Goal: Task Accomplishment & Management: Complete application form

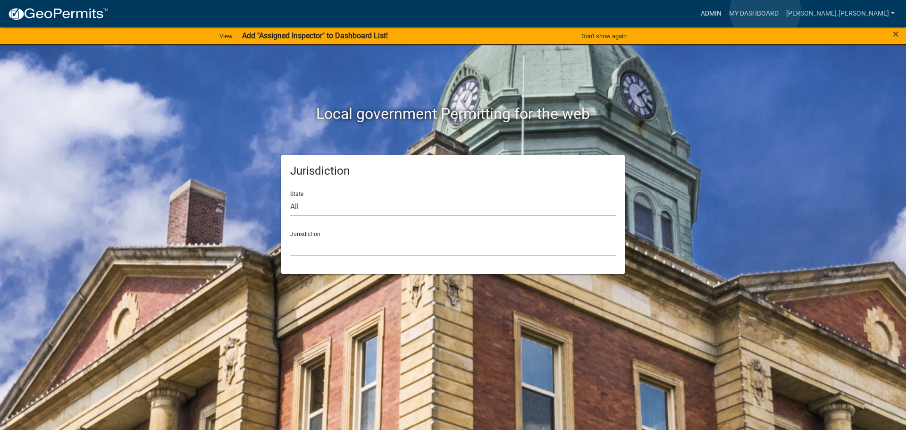
click at [725, 11] on link "Admin" at bounding box center [711, 14] width 28 height 18
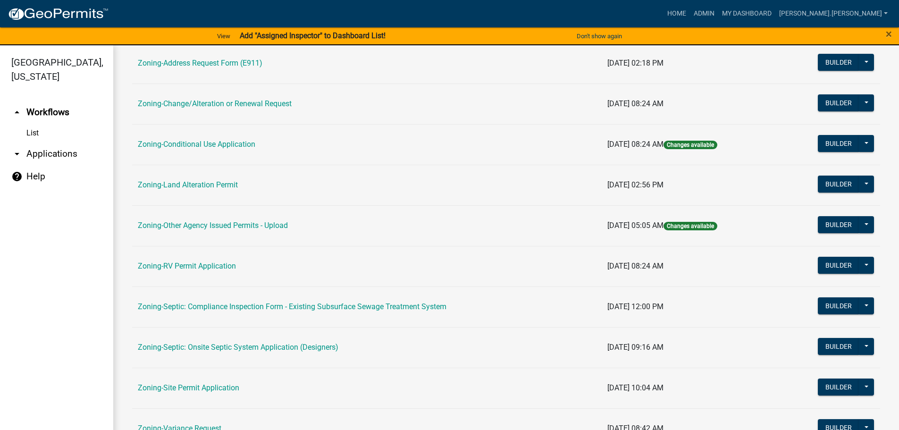
scroll to position [236, 0]
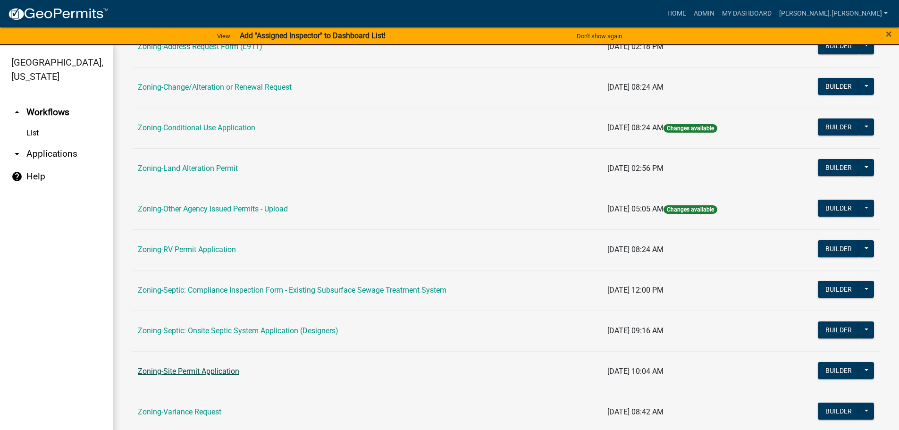
click at [185, 369] on link "Zoning-Site Permit Application" at bounding box center [188, 371] width 101 height 9
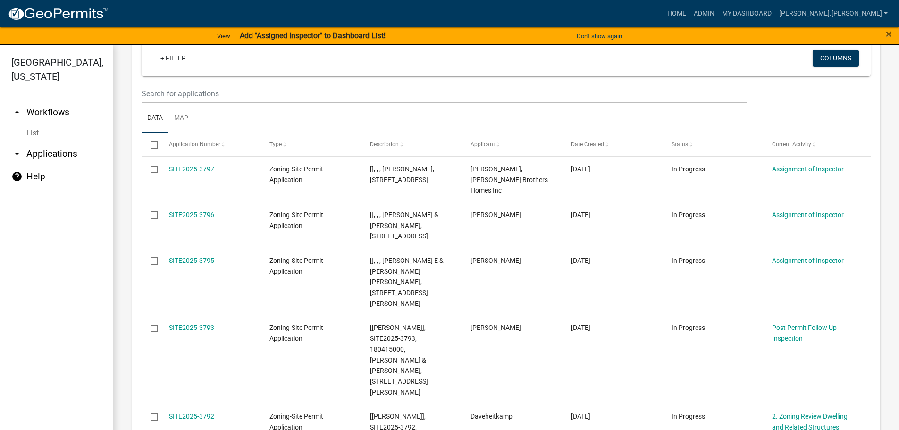
scroll to position [94, 0]
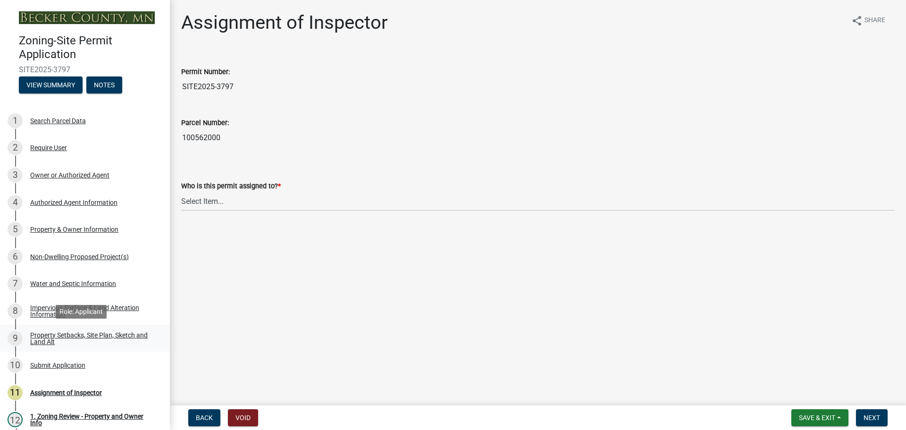
click at [123, 336] on div "Property Setbacks, Site Plan, Sketch and Land Alt" at bounding box center [92, 338] width 125 height 13
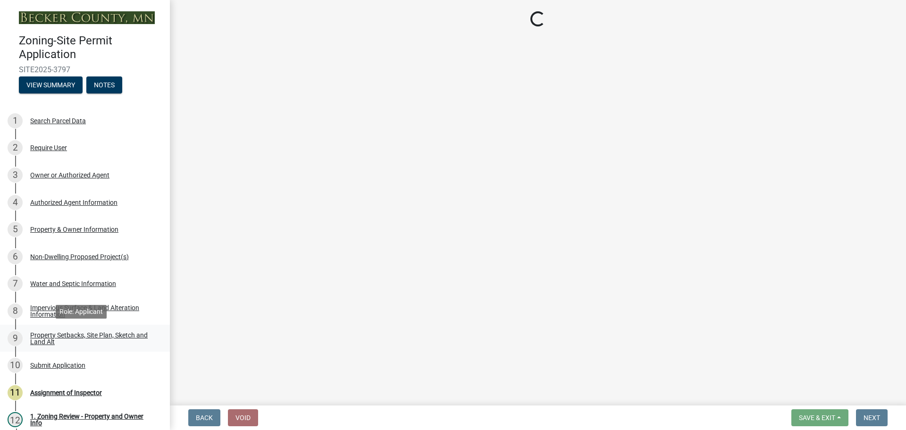
select select "7b13c63f-e699-4112-b373-98fbd28ec536"
select select "b827d36a-50e8-40dd-aeaa-a80d5c176b31"
select select "b56a4575-9846-47cf-8067-c59a4853da22"
select select "12f785fb-c378-4b18-841c-21c73dc99083"
select select "e8ab2dc3-aa3f-46f3-9b4a-37eb25ad84af"
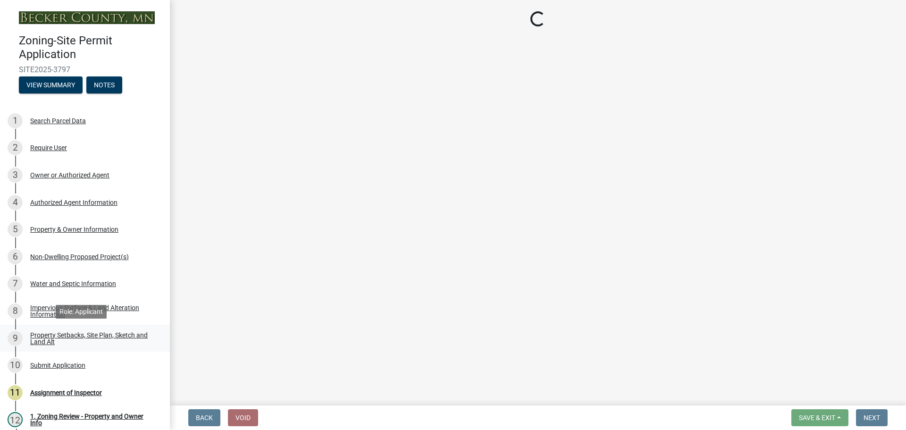
select select "27b2a8b4-abf6-463e-8c0c-7c5d2b4fe26f"
select select "5ad4ab64-b44e-481c-9000-9e5907aa74e1"
select select "e019de12-4845-45f2-ad10-5fb76eee0e55"
select select "288143c3-cc30-40f5-bb2a-2522511345b2"
select select "d6c1d38b-8561-4345-845e-72dfbb0578a1"
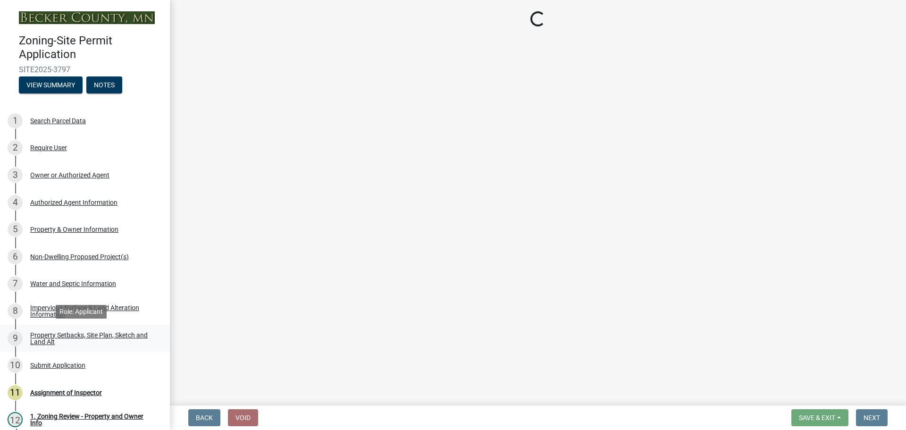
select select "4421853d-5e11-4b64-95ec-6c47066881cc"
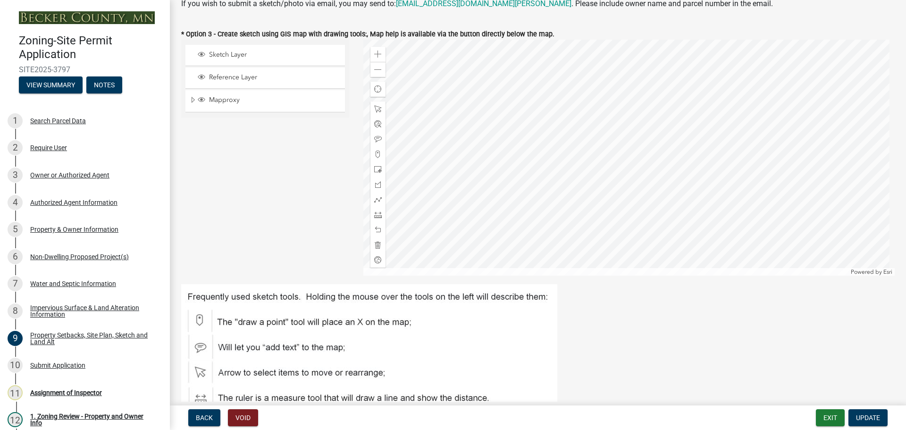
scroll to position [330, 0]
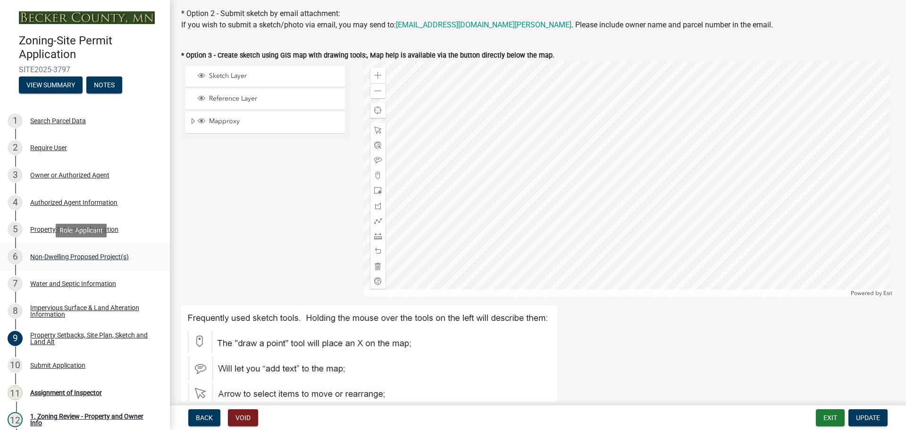
click at [86, 256] on div "Non-Dwelling Proposed Project(s)" at bounding box center [79, 256] width 99 height 7
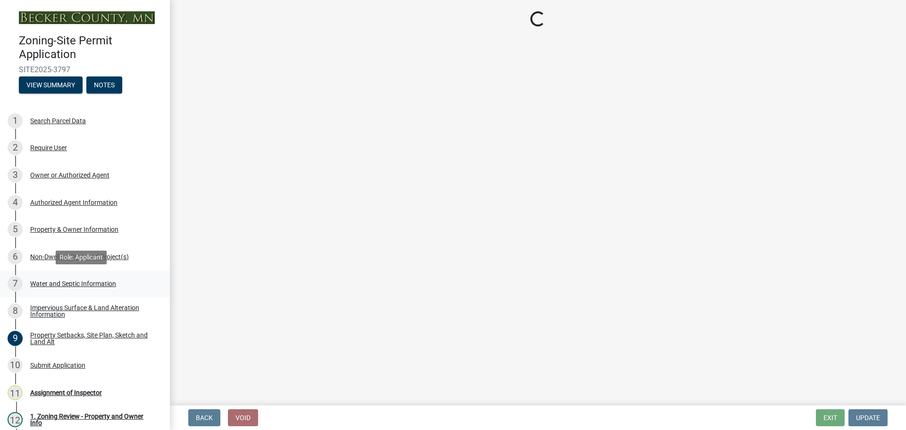
select select "273652f8-2357-47c0-90cc-77e373caeeb7"
select select "68d85482-c11a-4398-9267-999385c995bf"
select select "c901b724-8e9a-499b-811d-f72064c7192a"
select select "d5258256-81e9-4688-bc84-b01445ee29b6"
select select "258cbdbc-8629-455d-9fed-6a57bf82144e"
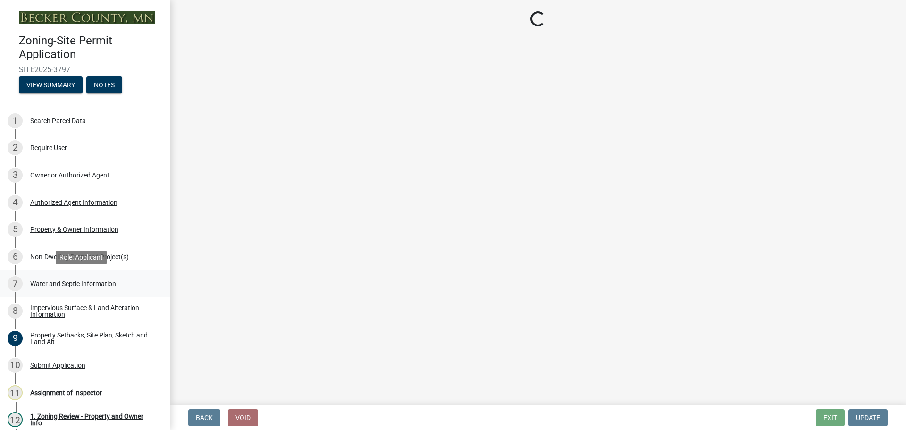
select select "a9a8393f-3c28-47b8-b6d9-84c94641c3fc"
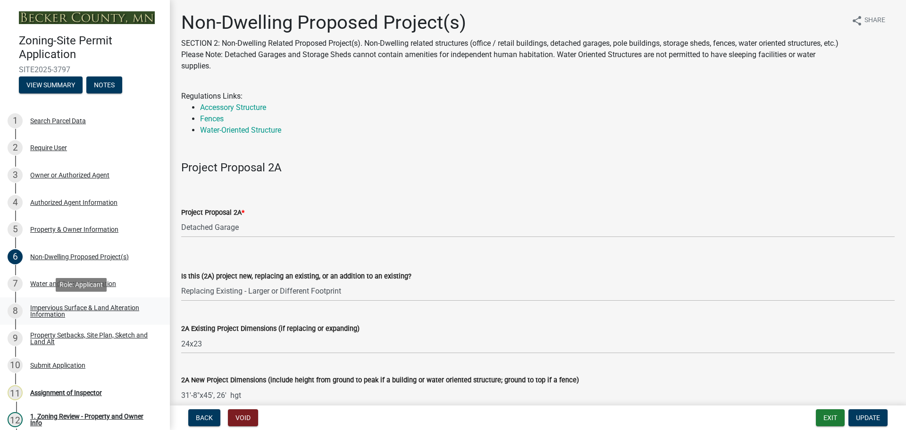
click at [87, 305] on div "Impervious Surface & Land Alteration Information" at bounding box center [92, 310] width 125 height 13
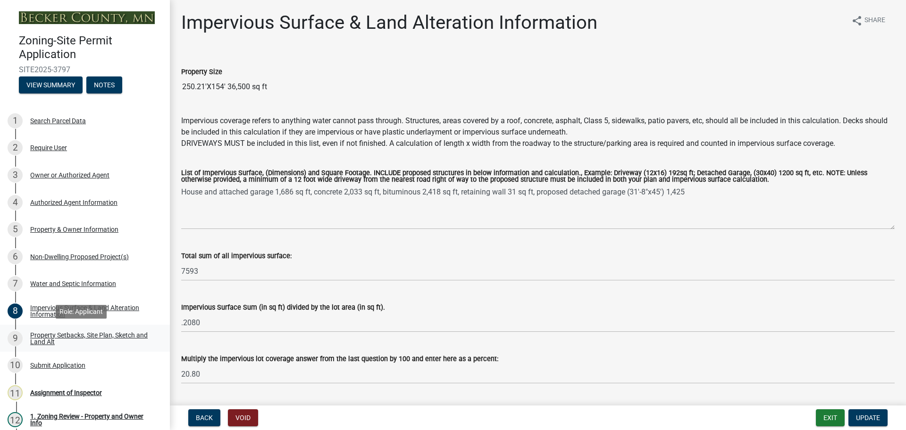
click at [95, 338] on div "Property Setbacks, Site Plan, Sketch and Land Alt" at bounding box center [92, 338] width 125 height 13
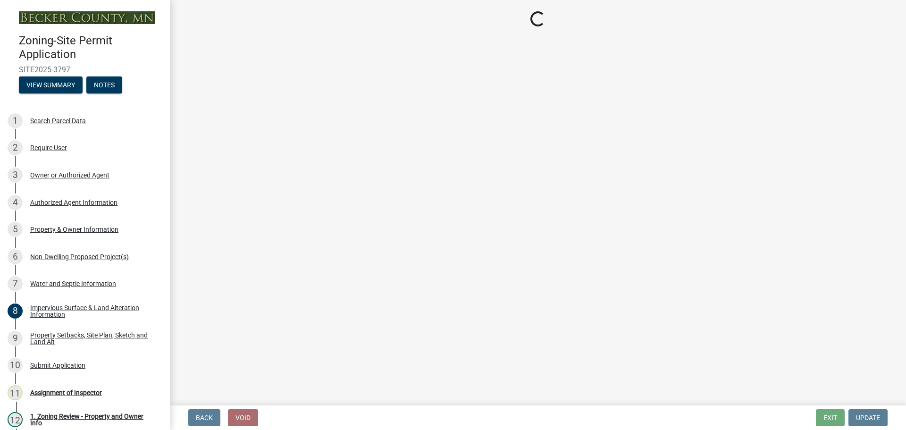
select select "7b13c63f-e699-4112-b373-98fbd28ec536"
select select "b827d36a-50e8-40dd-aeaa-a80d5c176b31"
select select "b56a4575-9846-47cf-8067-c59a4853da22"
select select "12f785fb-c378-4b18-841c-21c73dc99083"
select select "e8ab2dc3-aa3f-46f3-9b4a-37eb25ad84af"
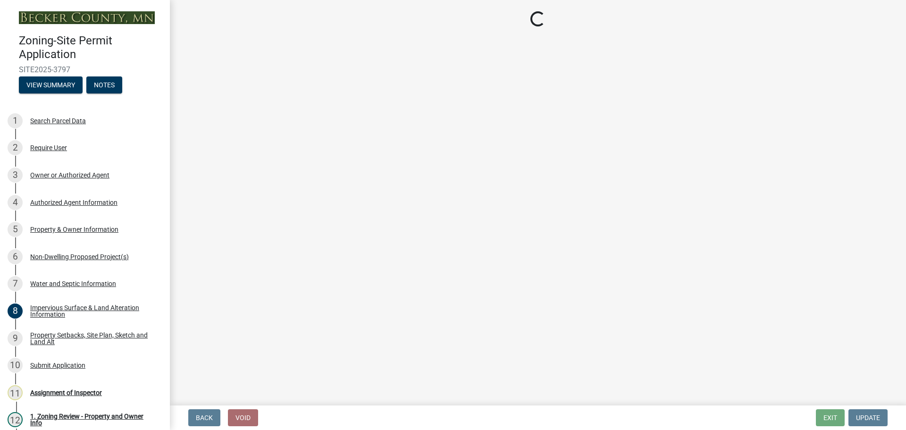
select select "27b2a8b4-abf6-463e-8c0c-7c5d2b4fe26f"
select select "5ad4ab64-b44e-481c-9000-9e5907aa74e1"
select select "e019de12-4845-45f2-ad10-5fb76eee0e55"
select select "288143c3-cc30-40f5-bb2a-2522511345b2"
select select "d6c1d38b-8561-4345-845e-72dfbb0578a1"
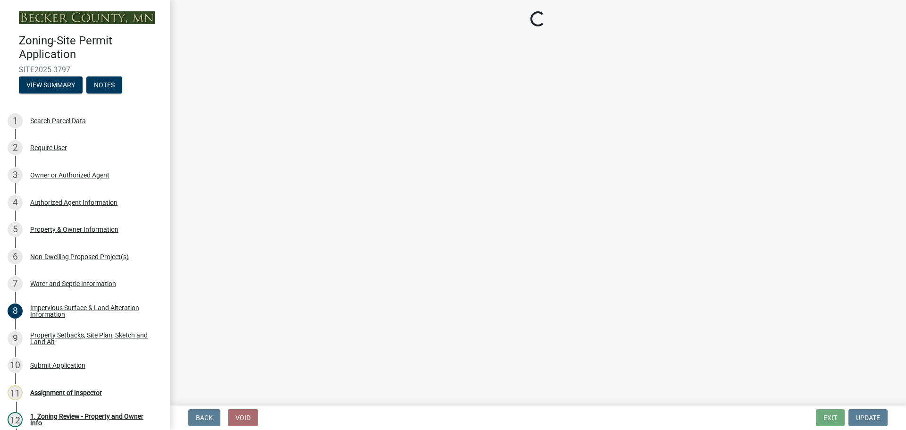
select select "4421853d-5e11-4b64-95ec-6c47066881cc"
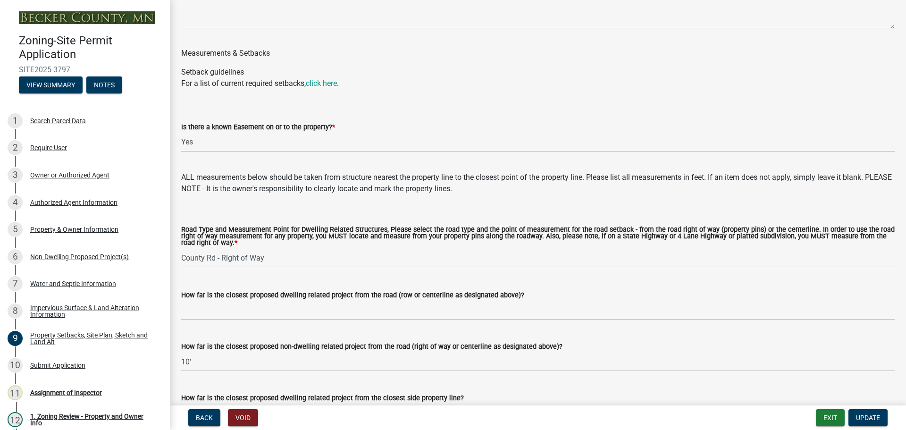
scroll to position [1793, 0]
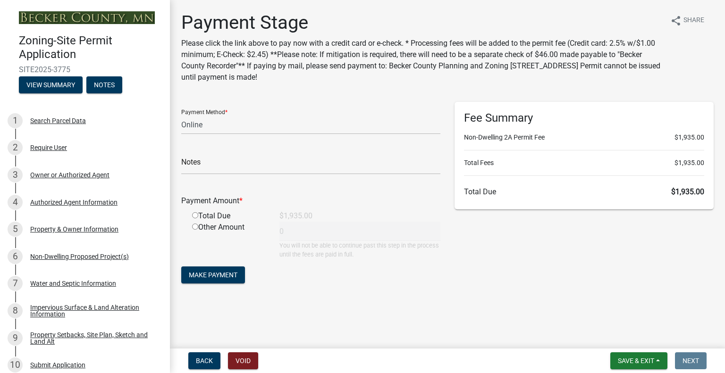
select select "3: 3"
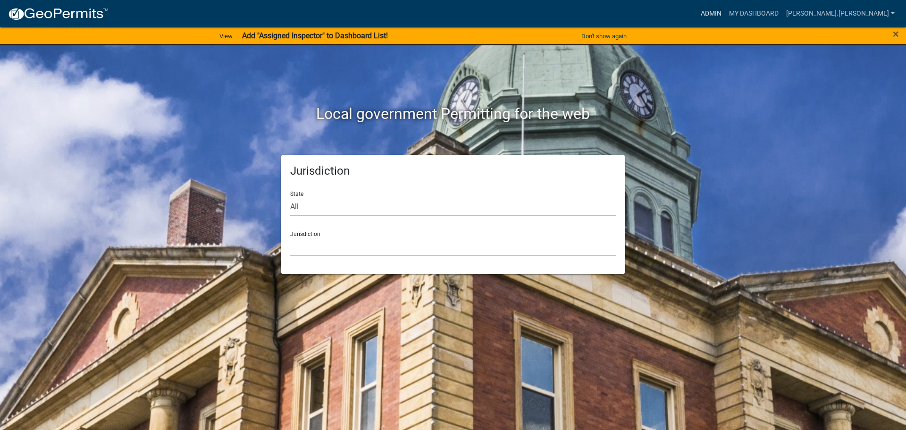
click at [725, 17] on link "Admin" at bounding box center [711, 14] width 28 height 18
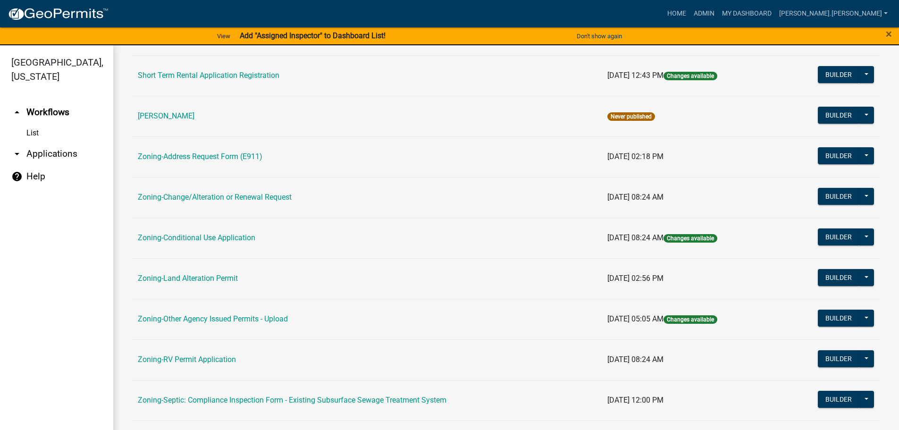
scroll to position [94, 0]
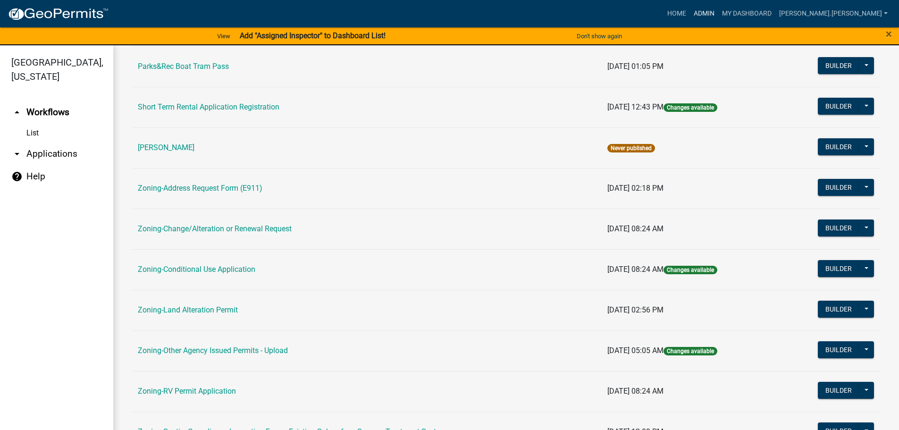
click at [718, 12] on link "Admin" at bounding box center [704, 14] width 28 height 18
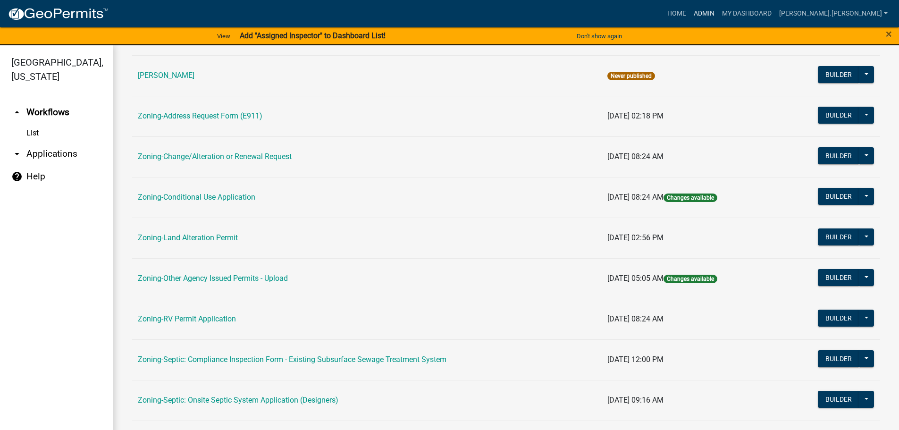
scroll to position [189, 0]
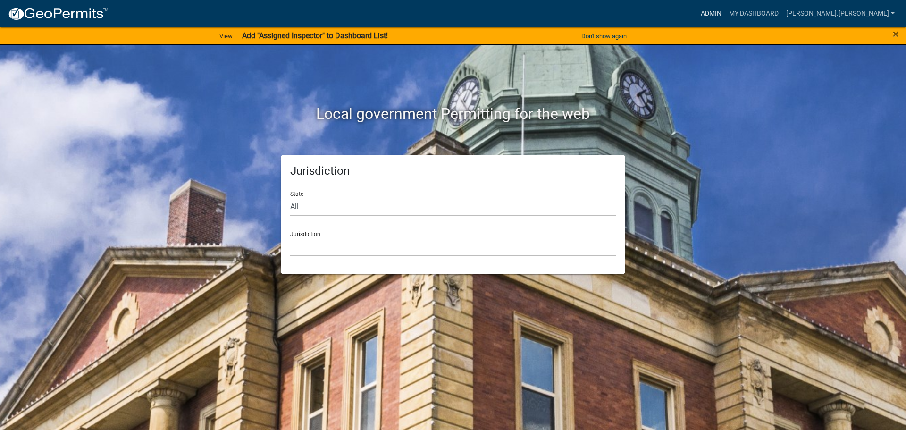
click at [725, 11] on link "Admin" at bounding box center [711, 14] width 28 height 18
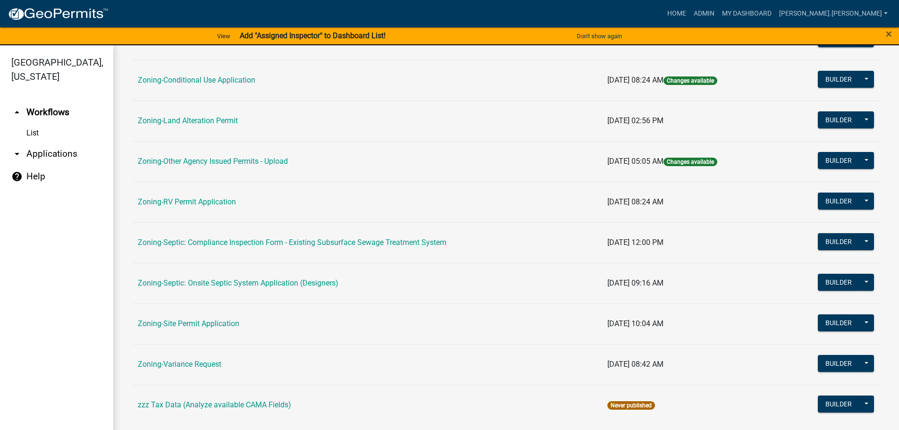
scroll to position [294, 0]
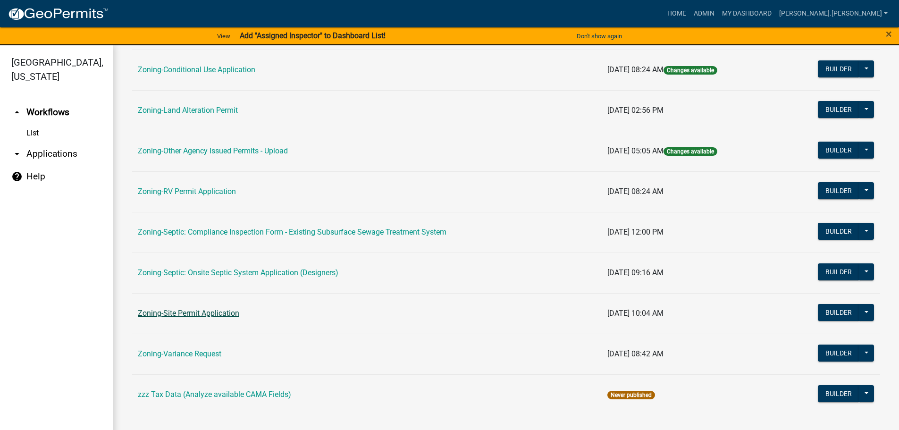
click at [187, 309] on link "Zoning-Site Permit Application" at bounding box center [188, 313] width 101 height 9
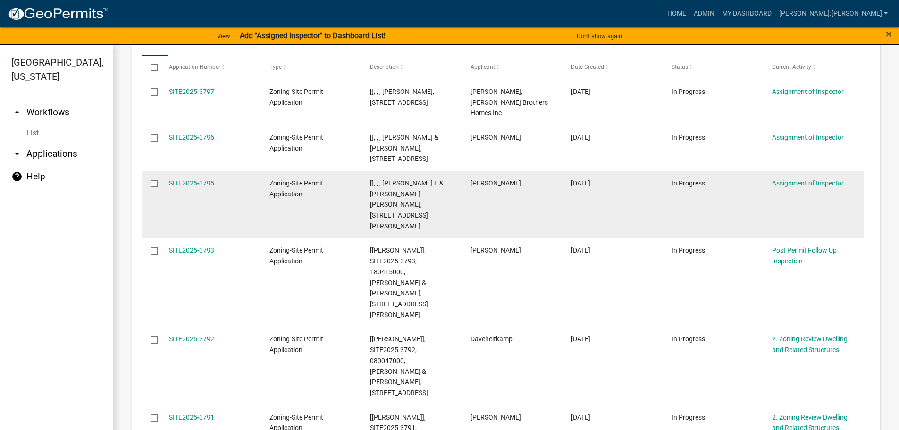
scroll to position [205, 0]
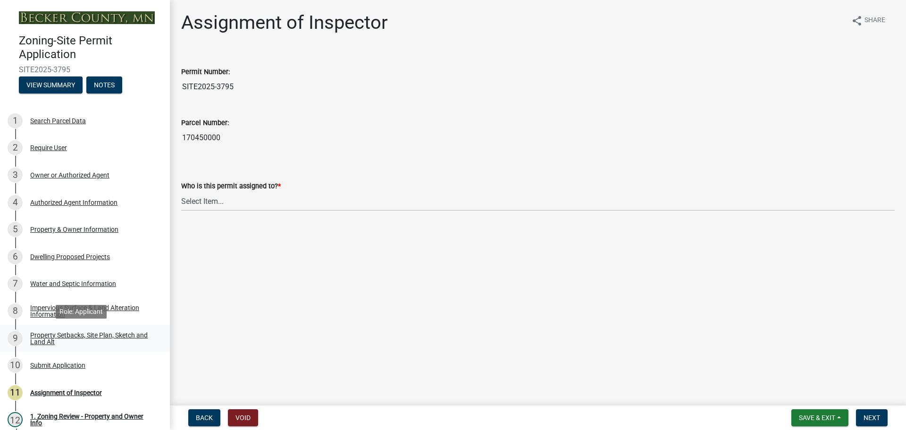
click at [117, 333] on div "Property Setbacks, Site Plan, Sketch and Land Alt" at bounding box center [92, 338] width 125 height 13
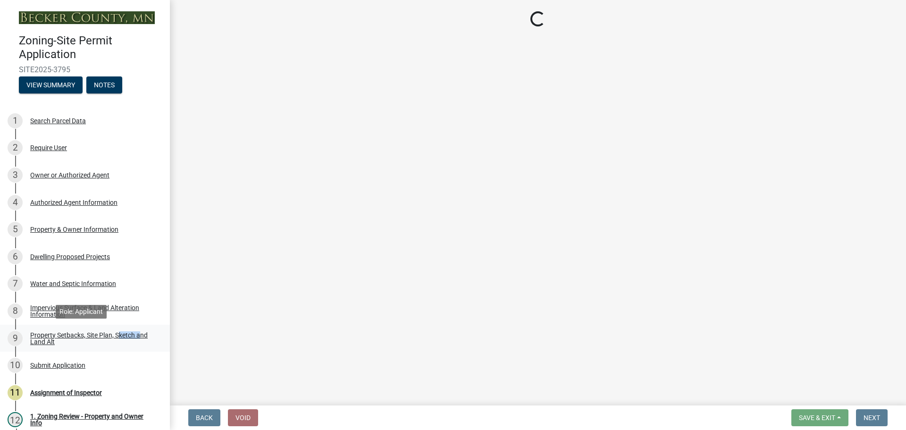
select select "7b13c63f-e699-4112-b373-98fbd28ec536"
select select "d7ed81d3-cd60-4660-969c-0852c303b075"
select select "b56a4575-9846-47cf-8067-c59a4853da22"
select select "12f785fb-c378-4b18-841c-21c73dc99083"
select select "e8ab2dc3-aa3f-46f3-9b4a-37eb25ad84af"
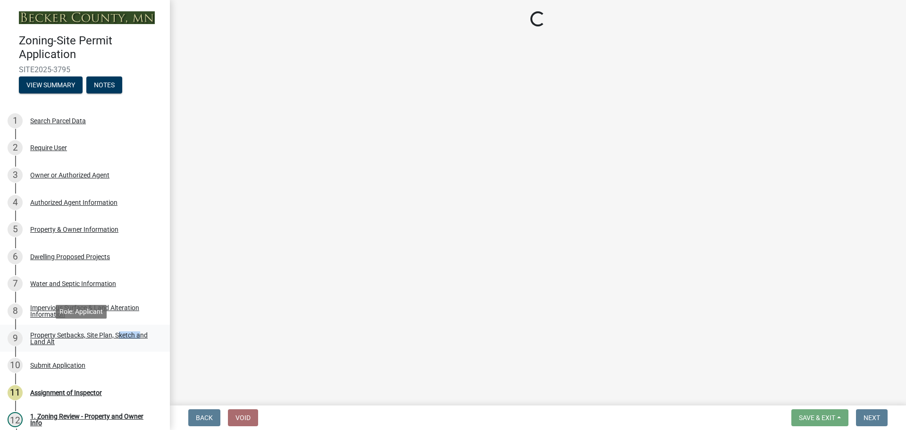
select select "b98836ba-4715-455d-97ab-be9a9df498a8"
select select "c8b8ea71-7088-4e87-a493-7bc88cc2835b"
select select "a4ce8fad-3c47-4e2b-9375-28a8f2ee630b"
select select "19d13e65-c93d-443e-910a-7a17299544cc"
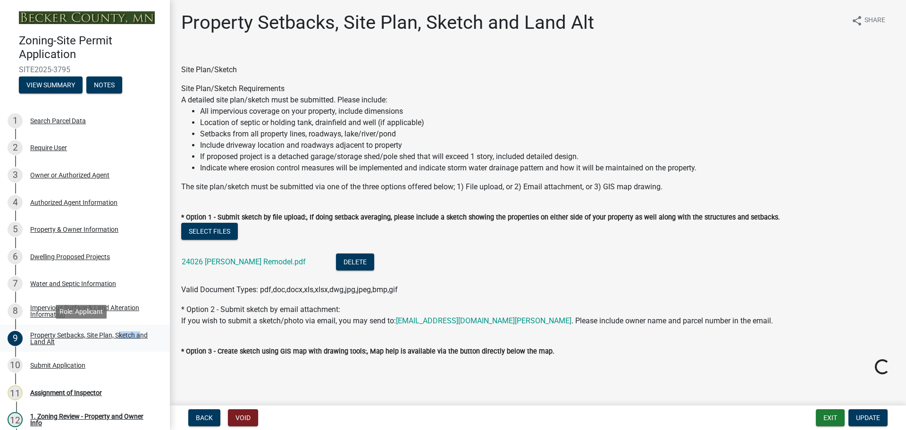
select select "7b13c63f-e699-4112-b373-98fbd28ec536"
select select "d7ed81d3-cd60-4660-969c-0852c303b075"
select select "b56a4575-9846-47cf-8067-c59a4853da22"
select select "12f785fb-c378-4b18-841c-21c73dc99083"
select select "e8ab2dc3-aa3f-46f3-9b4a-37eb25ad84af"
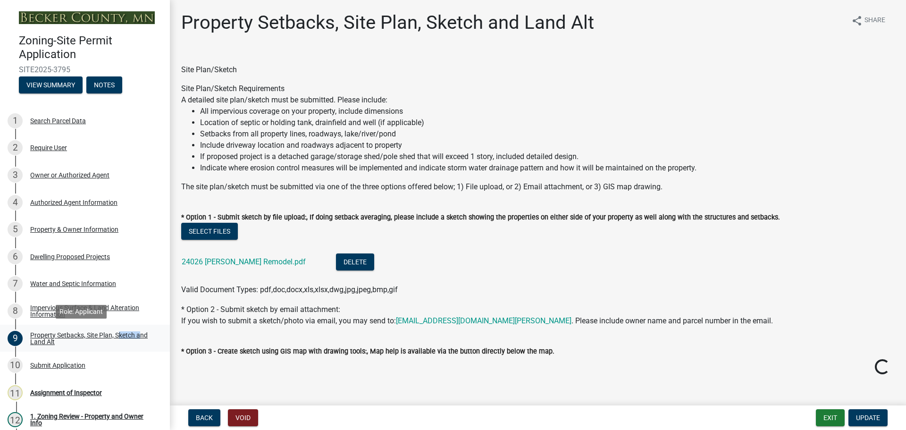
select select "b98836ba-4715-455d-97ab-be9a9df498a8"
select select "c8b8ea71-7088-4e87-a493-7bc88cc2835b"
select select "a4ce8fad-3c47-4e2b-9375-28a8f2ee630b"
select select "19d13e65-c93d-443e-910a-7a17299544cc"
click at [206, 259] on link "24026 [PERSON_NAME] Remodel.pdf" at bounding box center [244, 261] width 124 height 9
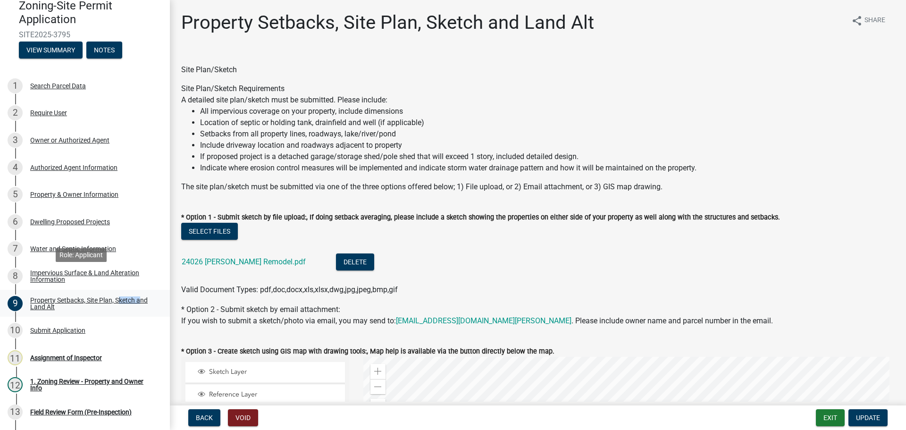
scroll to position [94, 0]
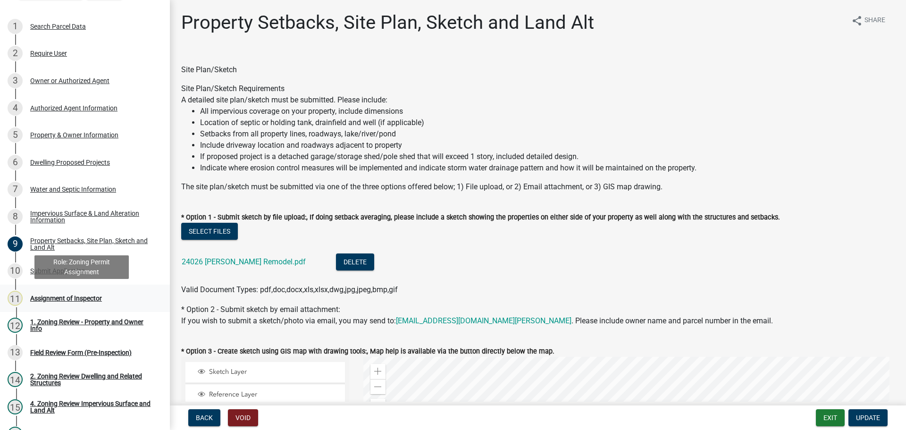
click at [67, 298] on div "Assignment of Inspector" at bounding box center [66, 298] width 72 height 7
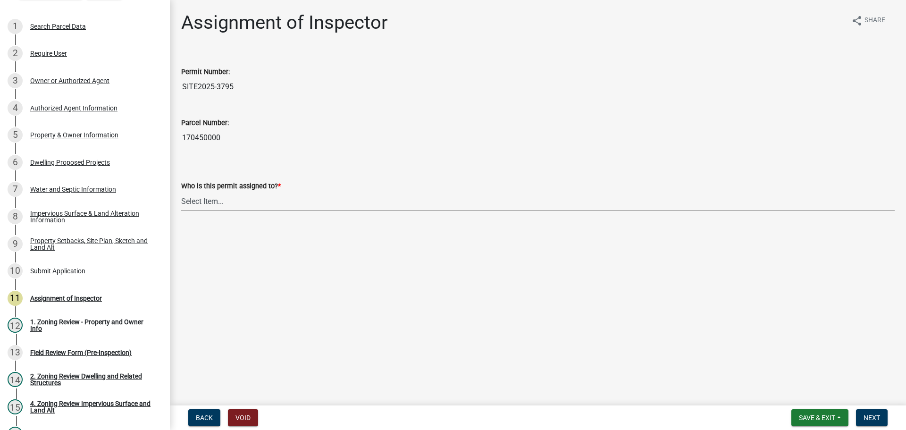
click at [249, 199] on select "Select Item... [PERSON_NAME] [PERSON_NAME] [PERSON_NAME] [PERSON_NAME] [PERSON_…" at bounding box center [537, 201] width 713 height 19
click at [181, 192] on select "Select Item... [PERSON_NAME] [PERSON_NAME] [PERSON_NAME] [PERSON_NAME] [PERSON_…" at bounding box center [537, 201] width 713 height 19
select select "c0b6e50c-983d-48c1-a910-e8bd43c13b77"
click at [868, 419] on span "Next" at bounding box center [872, 418] width 17 height 8
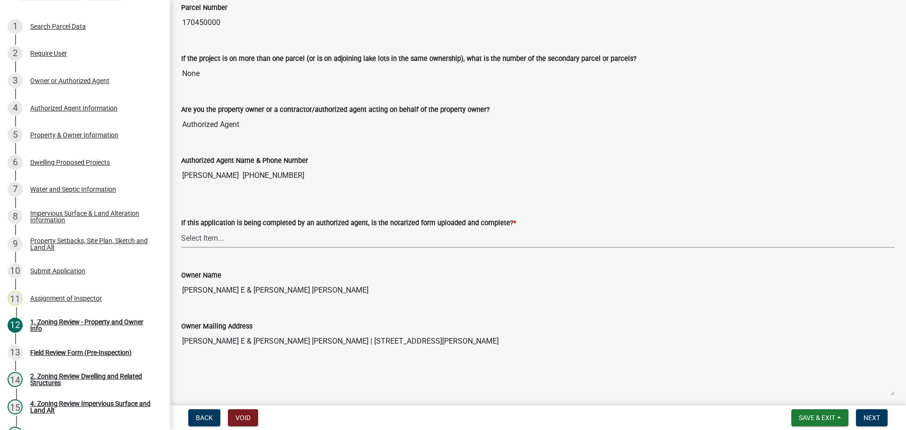
click at [303, 240] on select "Select Item... Yes No N/A" at bounding box center [537, 237] width 713 height 19
click at [181, 228] on select "Select Item... Yes No N/A" at bounding box center [537, 237] width 713 height 19
select select "b279cdb4-a9c7-4e65-a8bd-797316f5be14"
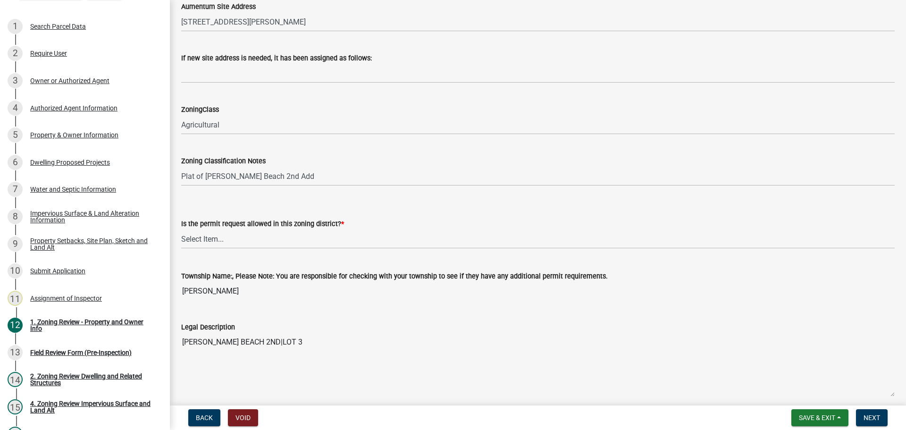
scroll to position [566, 0]
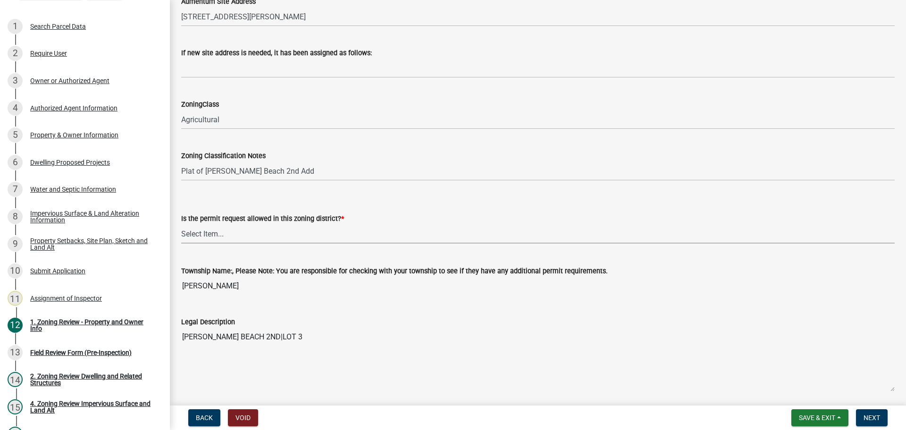
click at [191, 231] on select "Select Item... Yes No" at bounding box center [537, 233] width 713 height 19
click at [181, 224] on select "Select Item... Yes No" at bounding box center [537, 233] width 713 height 19
select select "b4f32c46-6248-4748-b47c-fa4933858724"
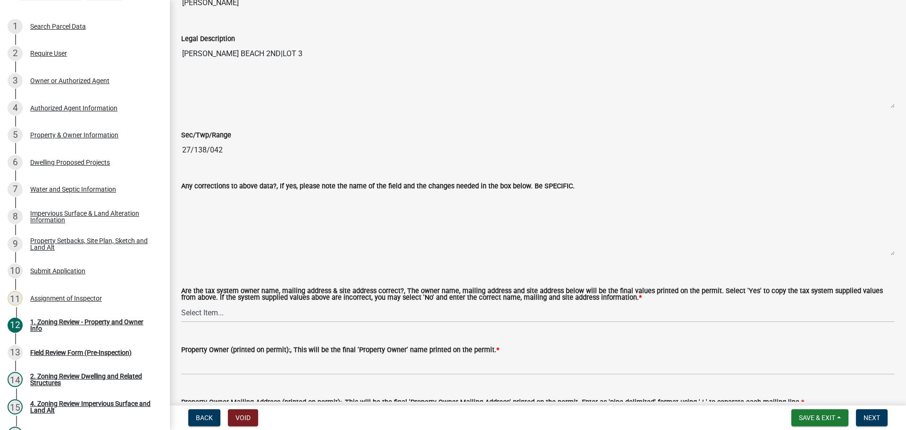
scroll to position [849, 0]
click at [226, 311] on select "Select Item... Yes No" at bounding box center [537, 312] width 713 height 19
click at [226, 315] on select "Select Item... Yes No" at bounding box center [537, 312] width 713 height 19
click at [181, 303] on select "Select Item... Yes No" at bounding box center [537, 312] width 713 height 19
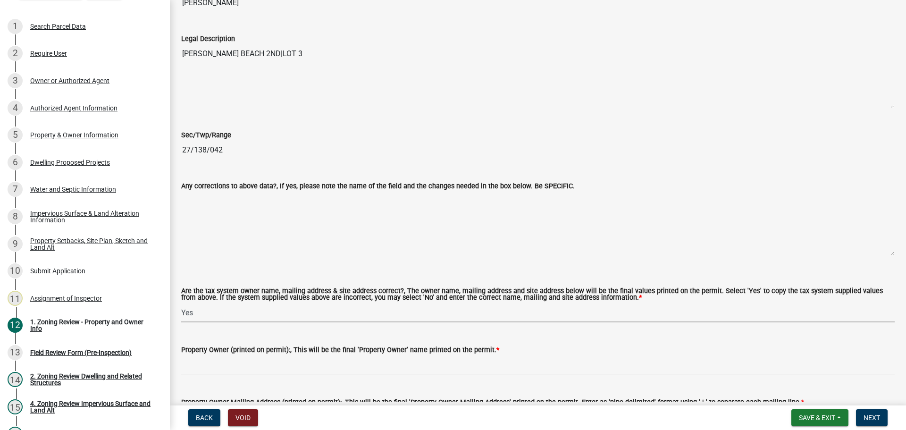
select select "ab6c2257-4786-48e5-86d0-1194833f57c8"
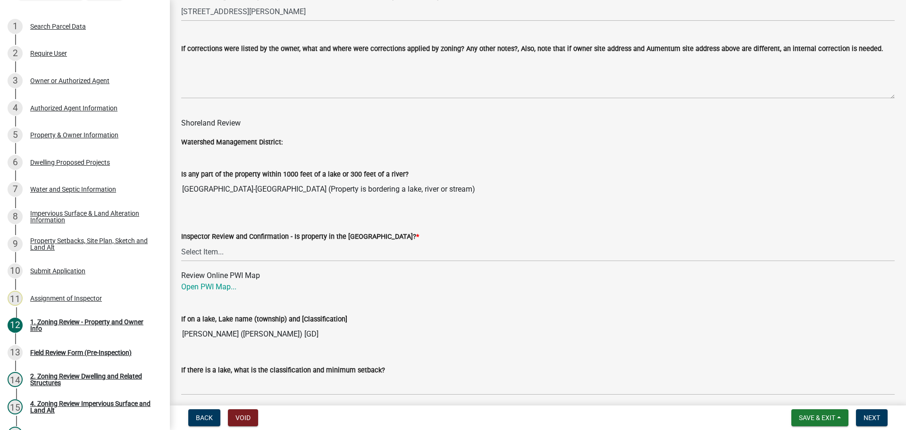
scroll to position [1321, 0]
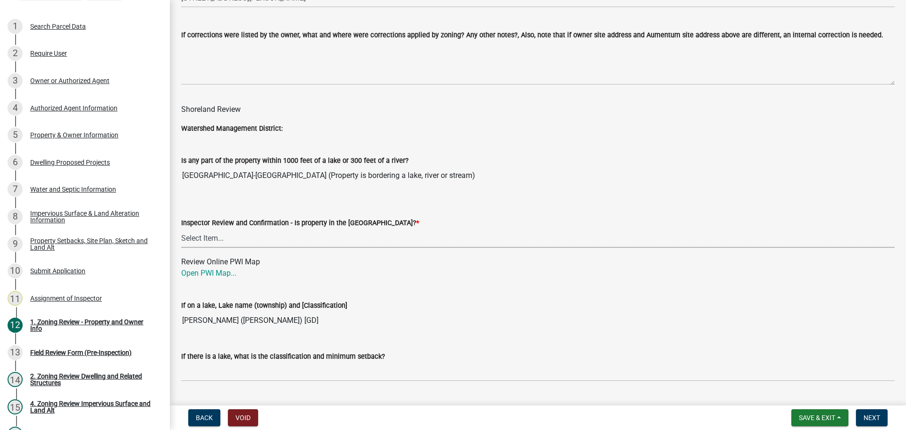
click at [208, 238] on select "Select Item... Within [GEOGRAPHIC_DATA] (SD) Not in [GEOGRAPHIC_DATA] (NOTSL)" at bounding box center [537, 237] width 713 height 19
click at [181, 229] on select "Select Item... Within [GEOGRAPHIC_DATA] (SD) Not in [GEOGRAPHIC_DATA] (NOTSL)" at bounding box center [537, 237] width 713 height 19
select select "de99b201-fb85-4000-88f5-6f49f4ff2101"
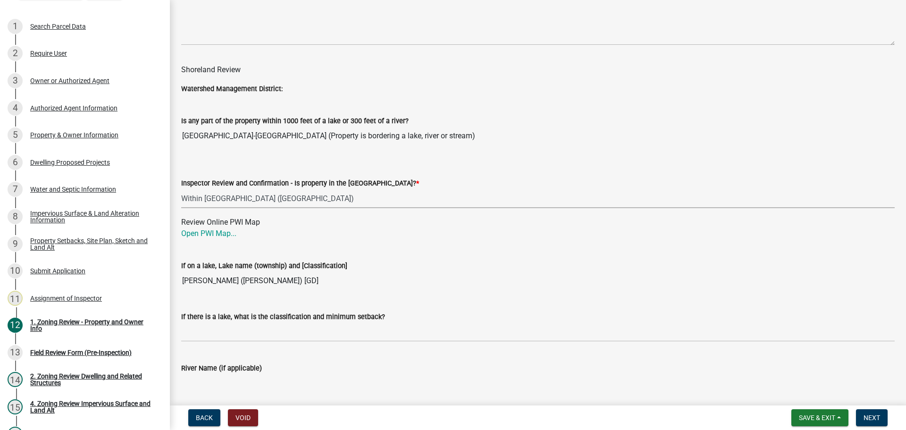
scroll to position [1416, 0]
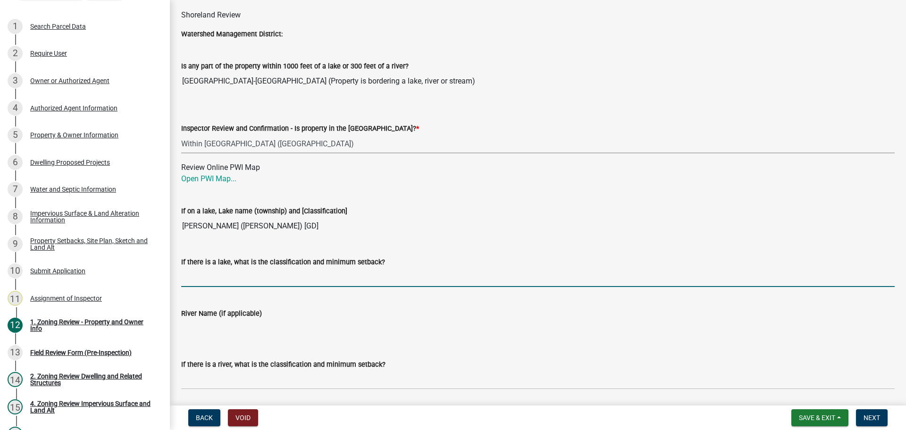
click at [224, 279] on input "If there is a lake, what is the classification and minimum setback?" at bounding box center [537, 277] width 713 height 19
type input "GD75"
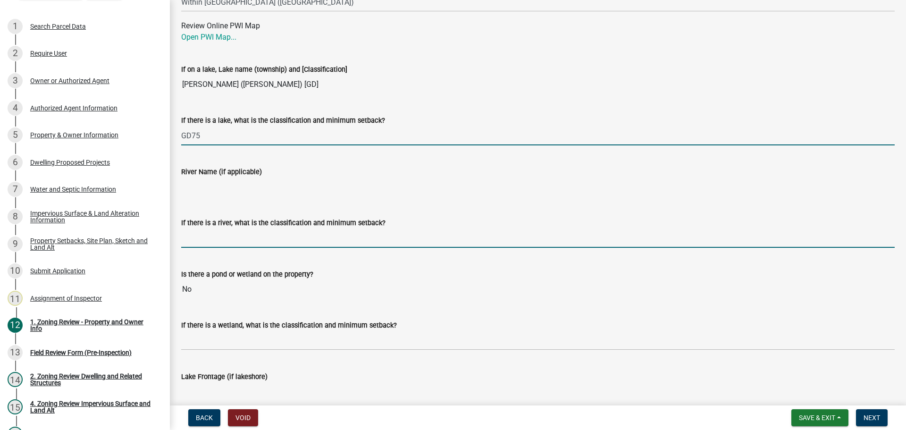
click at [253, 235] on input "If there is a river, what is the classification and minimum setback?" at bounding box center [537, 237] width 713 height 19
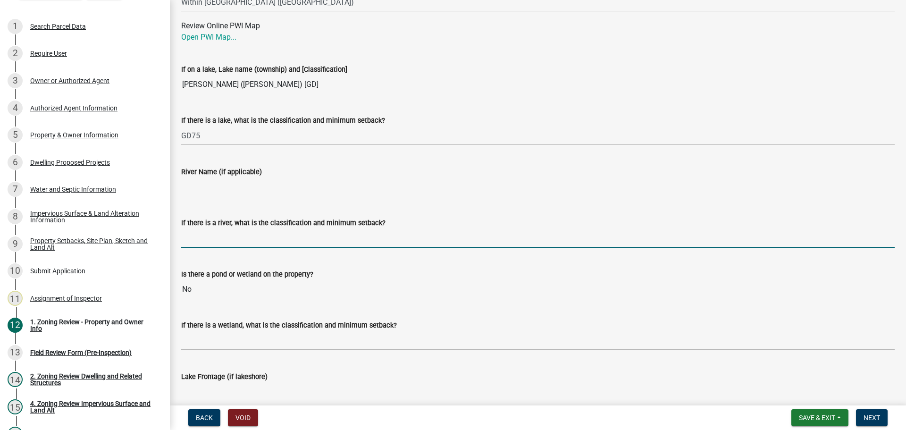
type input "N/A"
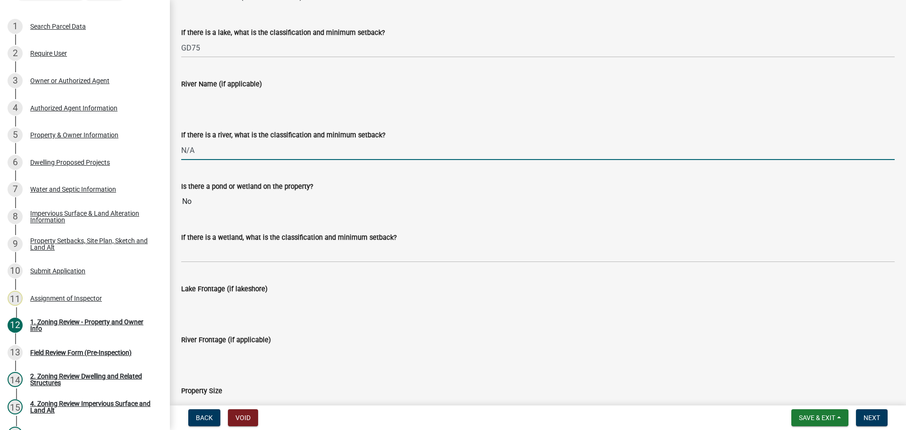
scroll to position [1652, 0]
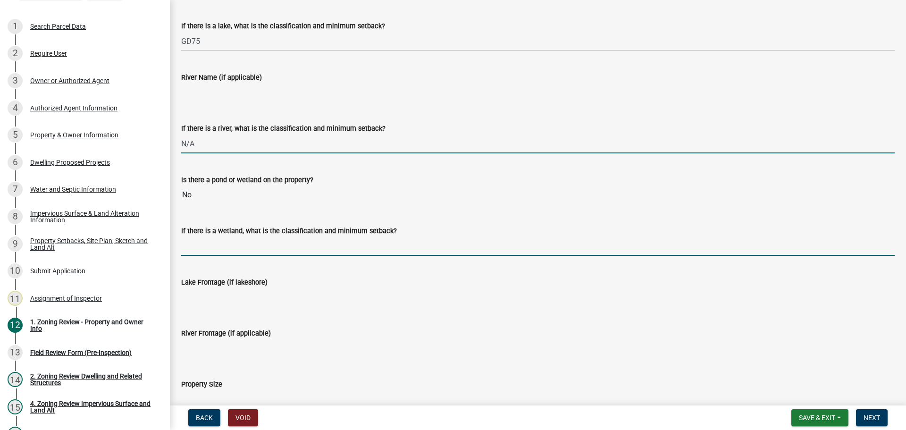
click at [237, 248] on input "If there is a wetland, what is the classification and minimum setback?" at bounding box center [537, 245] width 713 height 19
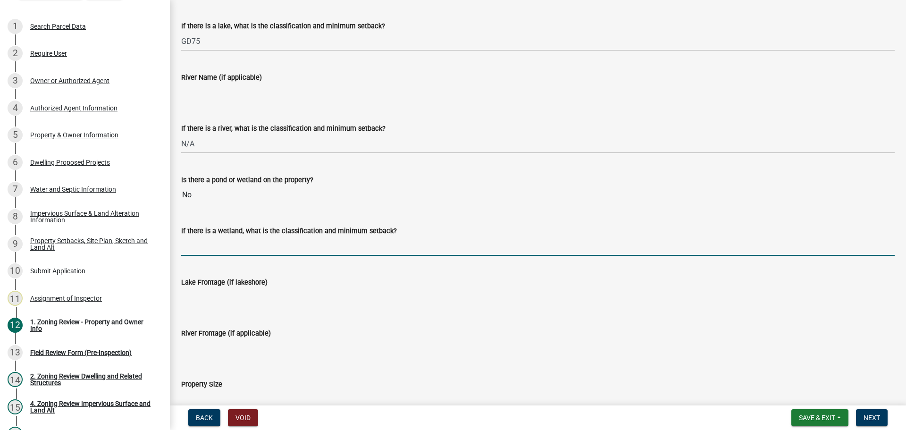
type input "N/A"
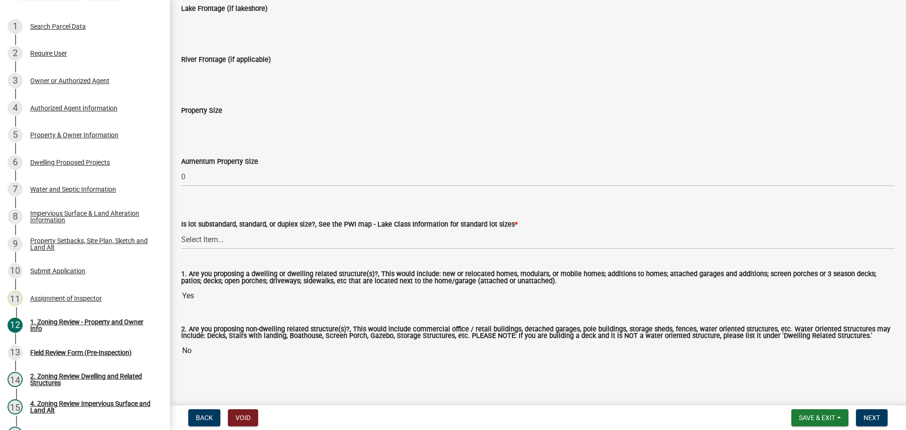
scroll to position [1930, 0]
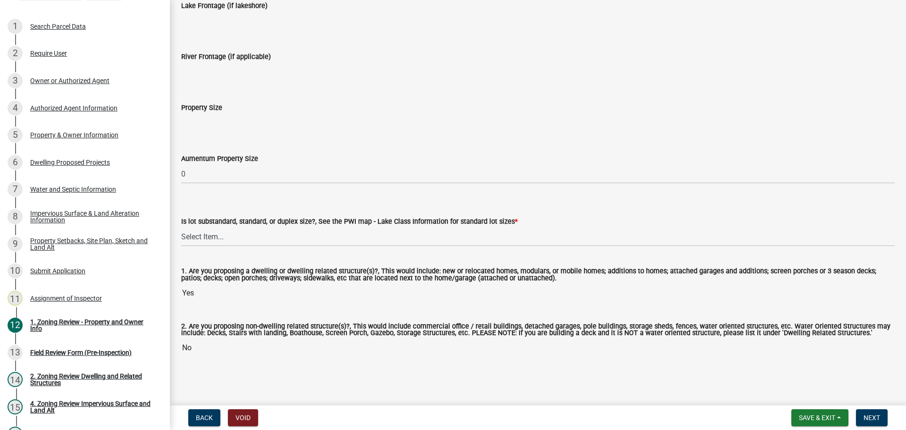
click at [218, 122] on input "Property Size" at bounding box center [537, 122] width 713 height 19
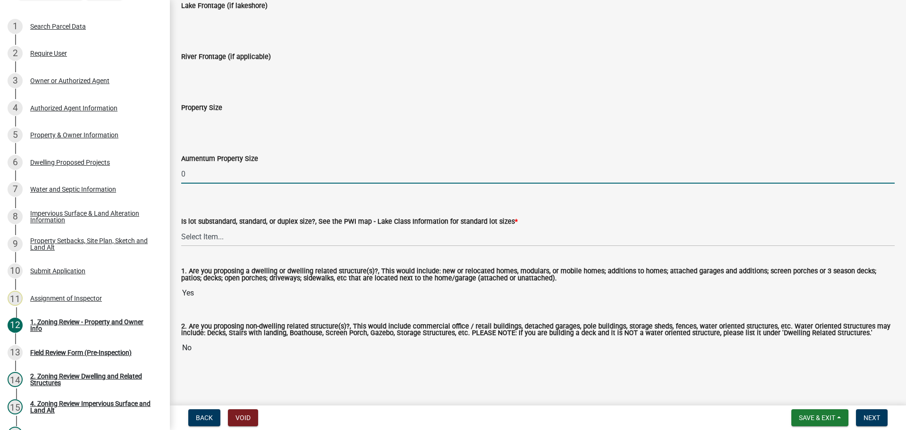
click at [213, 172] on input "0" at bounding box center [537, 173] width 713 height 19
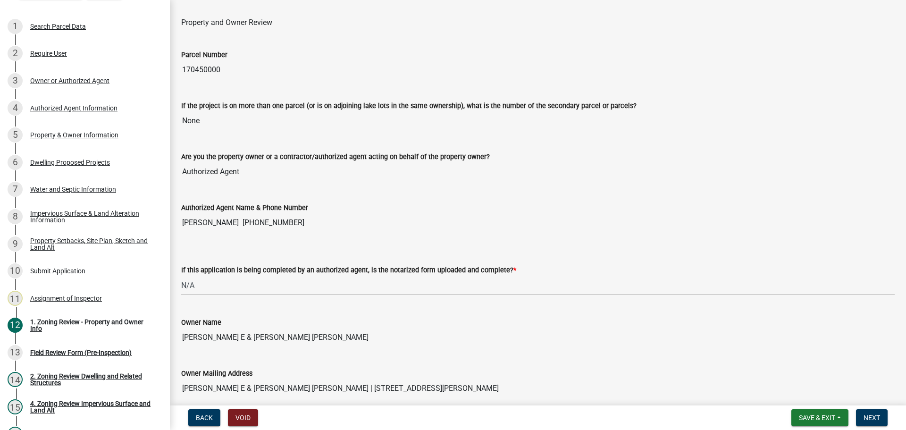
scroll to position [0, 0]
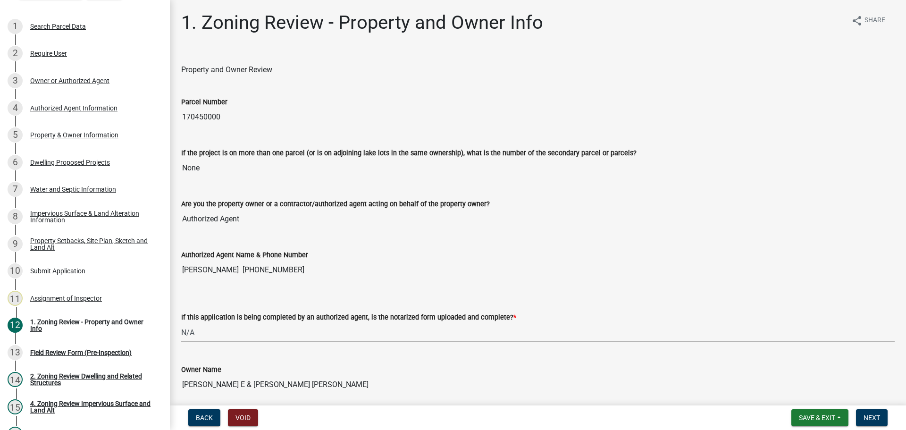
drag, startPoint x: 428, startPoint y: 351, endPoint x: 293, endPoint y: 85, distance: 298.6
click at [200, 117] on input "170450000" at bounding box center [537, 117] width 713 height 19
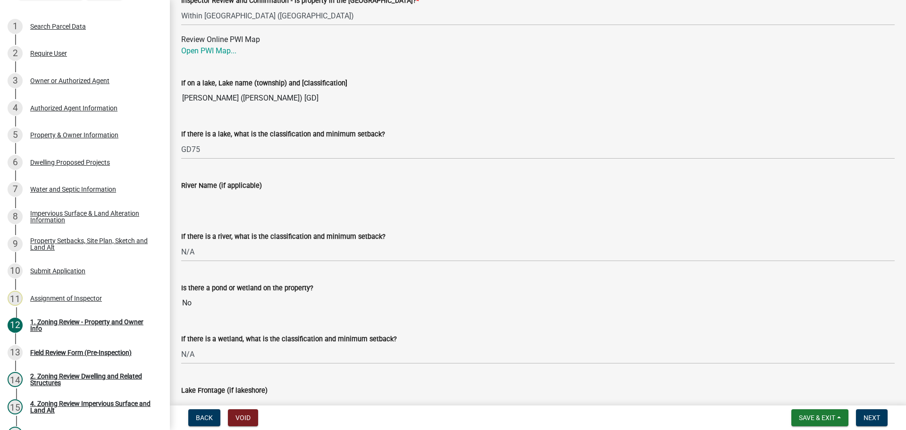
scroll to position [1930, 0]
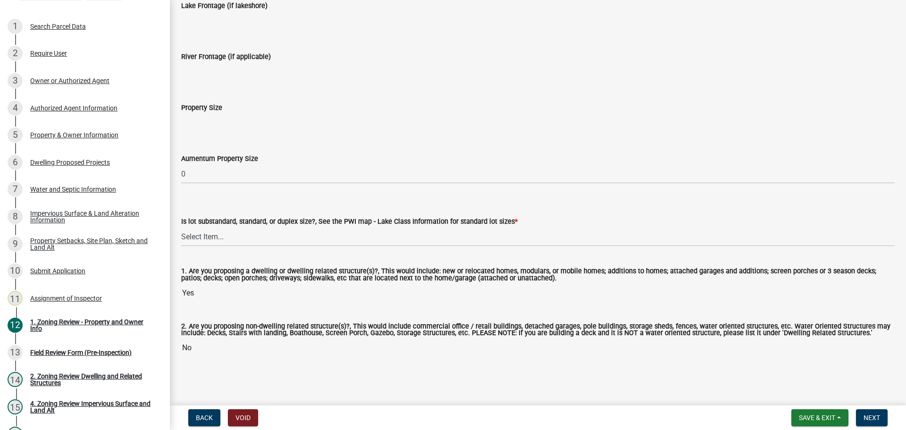
drag, startPoint x: 341, startPoint y: 88, endPoint x: 322, endPoint y: 253, distance: 166.6
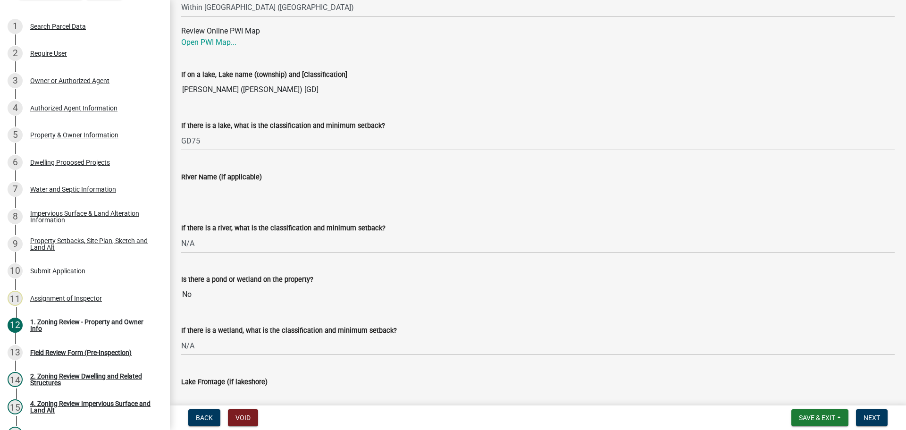
scroll to position [1505, 0]
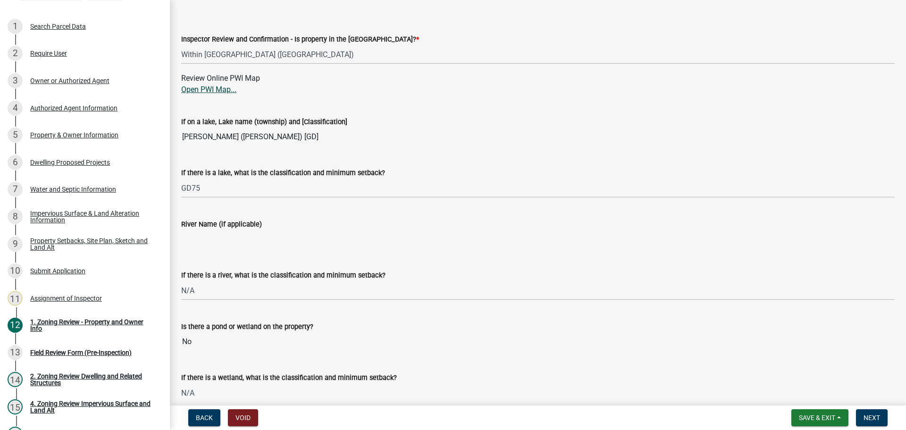
click at [201, 88] on link "Open PWI Map..." at bounding box center [208, 89] width 55 height 9
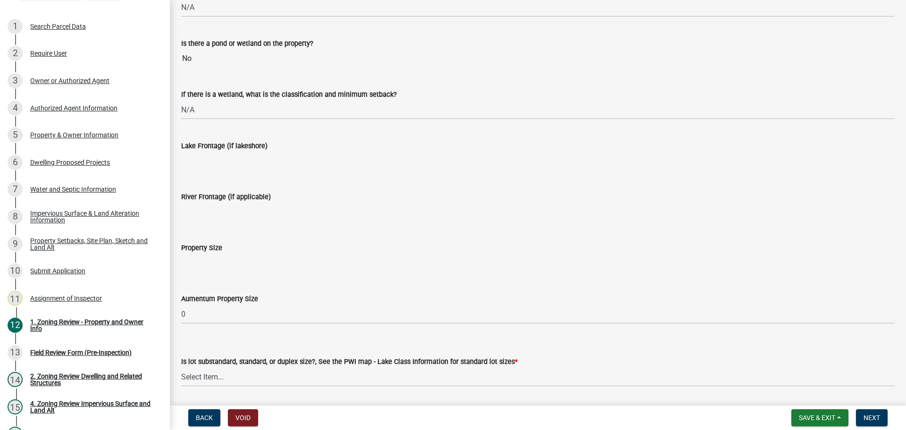
scroll to position [1930, 0]
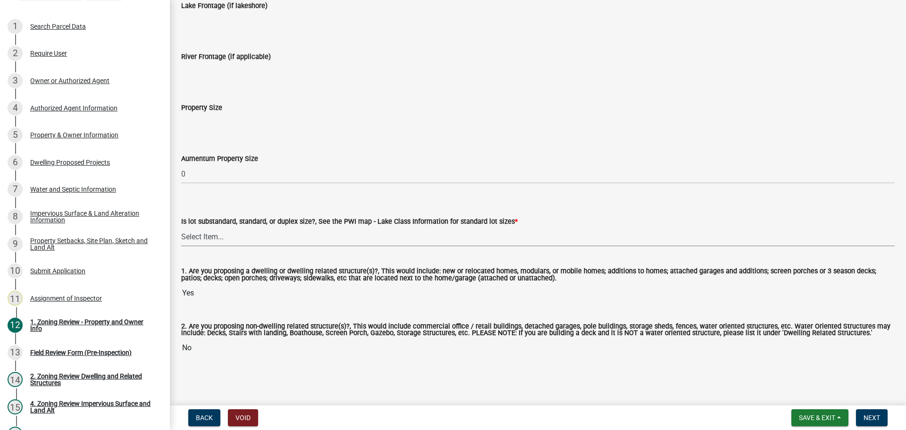
click at [257, 229] on select "Select Item... Non-Riparian and not back lot Substandard Non-Riparian Backlot S…" at bounding box center [537, 236] width 713 height 19
click at [181, 227] on select "Select Item... Non-Riparian and not back lot Substandard Non-Riparian Backlot S…" at bounding box center [537, 236] width 713 height 19
click at [264, 229] on select "Select Item... Non-Riparian and not back lot Substandard Non-Riparian Backlot S…" at bounding box center [537, 236] width 713 height 19
click at [181, 227] on select "Select Item... Non-Riparian and not back lot Substandard Non-Riparian Backlot S…" at bounding box center [537, 236] width 713 height 19
select select "8127fafe-56e8-4ce3-b1f8-70ab85aed4eb"
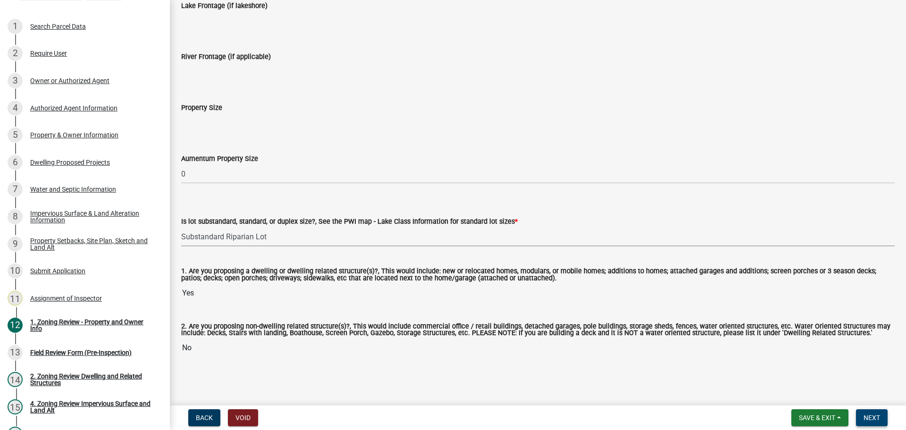
click at [861, 422] on button "Next" at bounding box center [872, 417] width 32 height 17
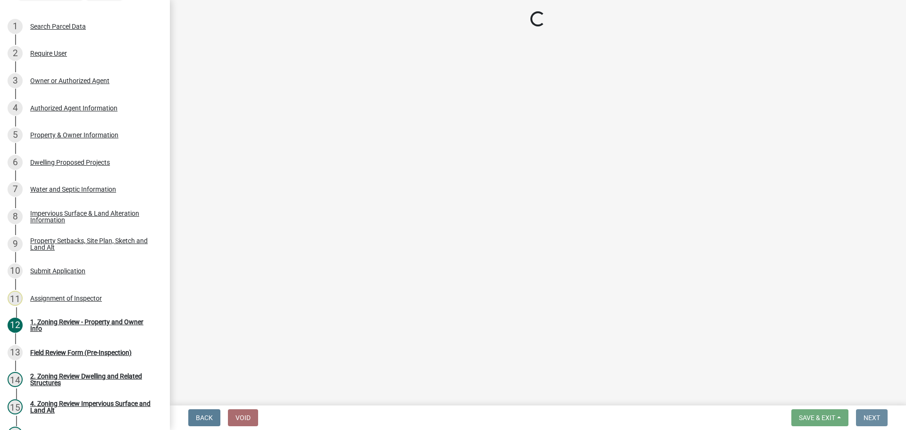
scroll to position [0, 0]
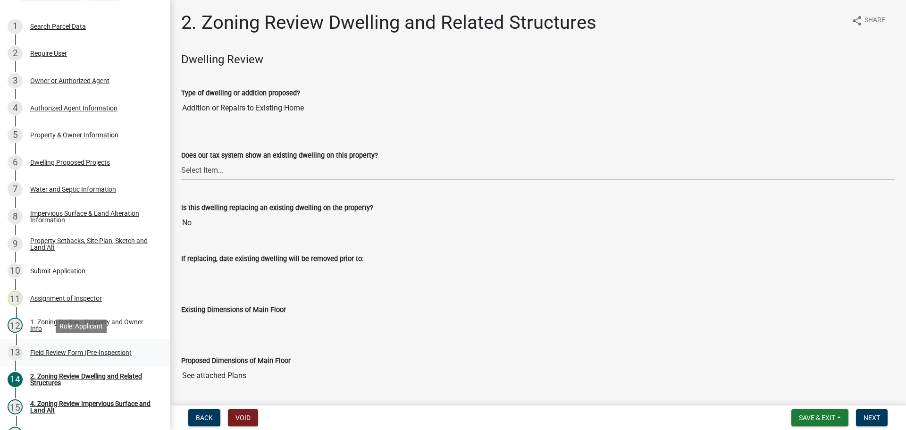
click at [127, 353] on div "Field Review Form (Pre-Inspection)" at bounding box center [80, 352] width 101 height 7
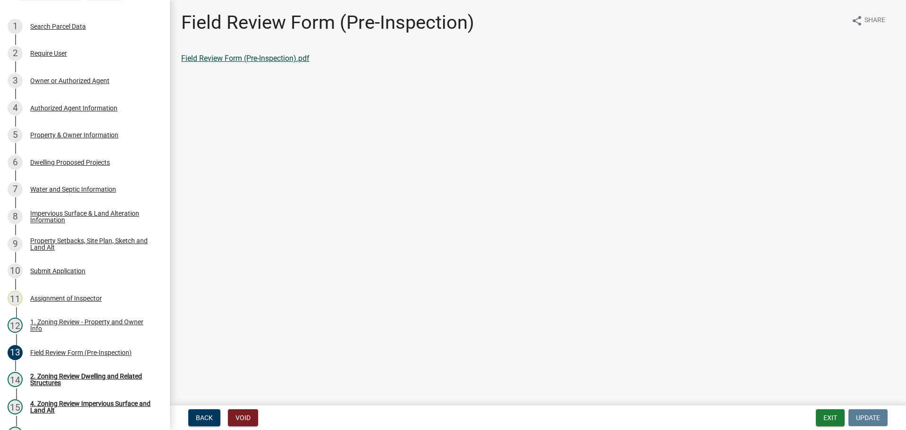
click at [248, 54] on link "Field Review Form (Pre-Inspection).pdf" at bounding box center [245, 58] width 128 height 9
click at [86, 378] on div "2. Zoning Review Dwelling and Related Structures" at bounding box center [92, 379] width 125 height 13
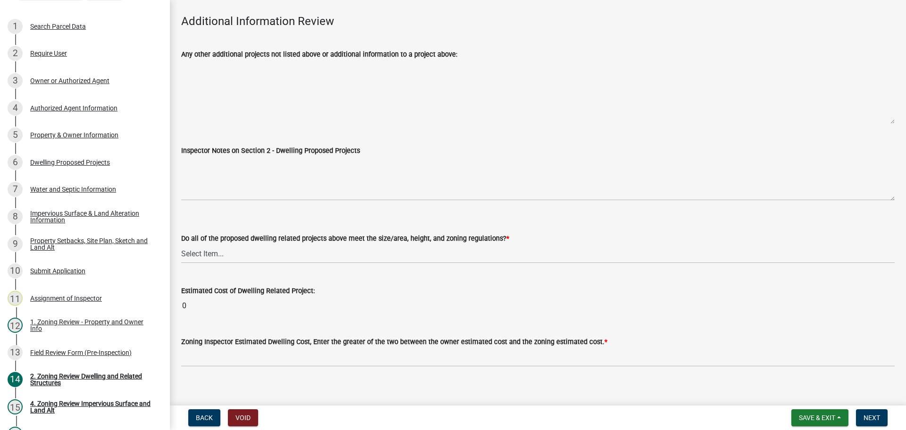
scroll to position [2159, 0]
